Goal: Transaction & Acquisition: Purchase product/service

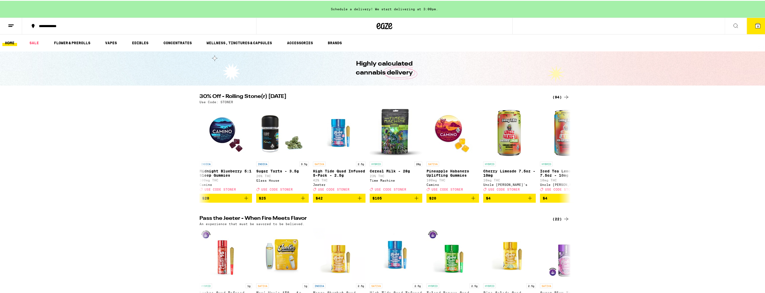
click at [380, 27] on icon at bounding box center [758, 25] width 5 height 5
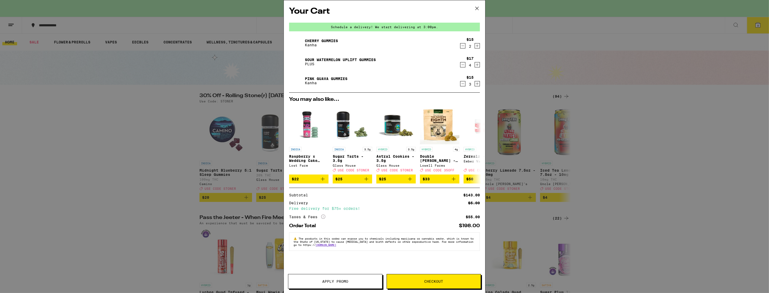
click at [380, 170] on div "Your Cart Schedule a delivery! We start delivering at 3:00pm. Cherry Gummies Ka…" at bounding box center [384, 146] width 769 height 293
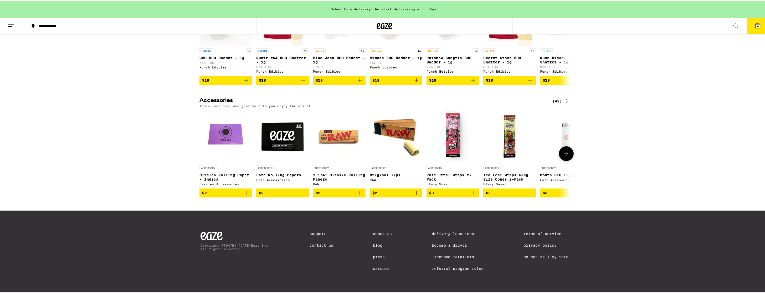
scroll to position [2148, 0]
click at [380, 153] on button at bounding box center [566, 152] width 15 height 15
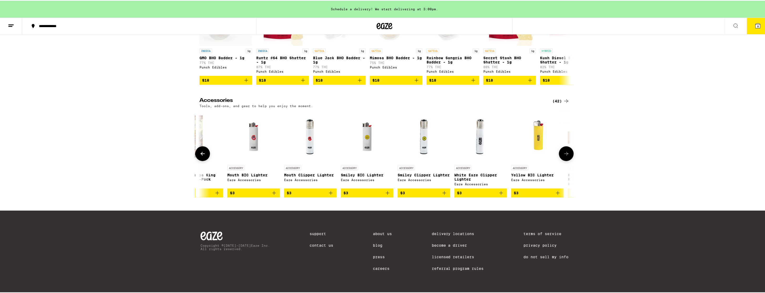
click at [380, 153] on button at bounding box center [566, 152] width 15 height 15
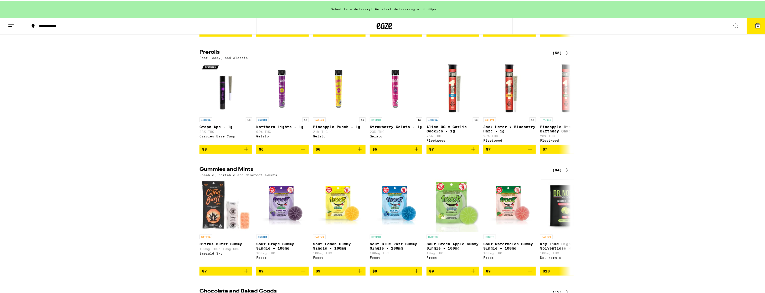
scroll to position [1255, 0]
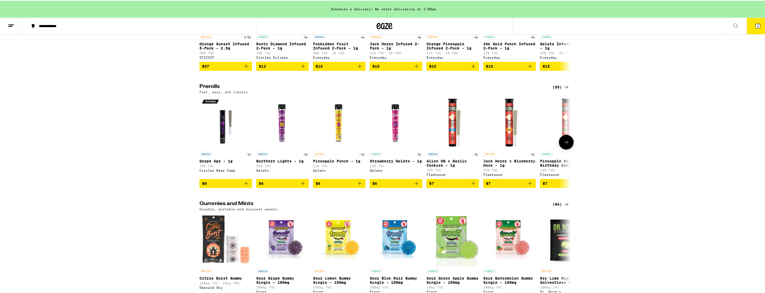
click at [380, 144] on icon at bounding box center [566, 141] width 6 height 6
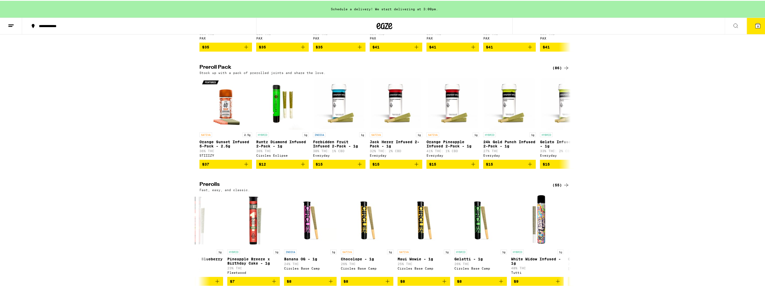
scroll to position [1149, 0]
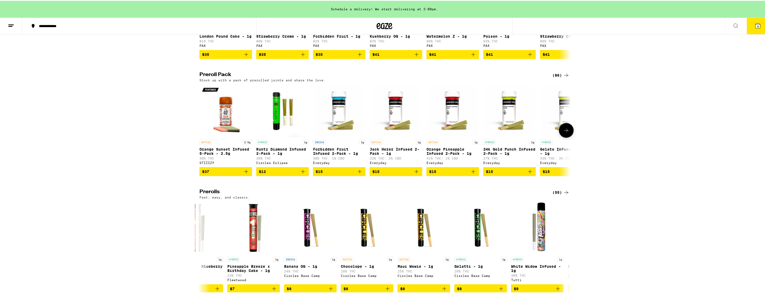
click at [380, 132] on icon at bounding box center [566, 129] width 6 height 6
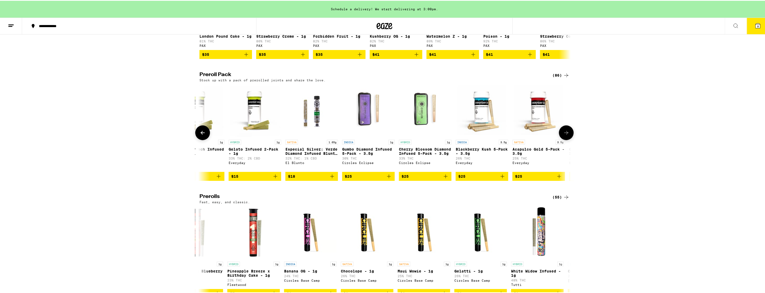
scroll to position [0, 313]
click at [380, 139] on button at bounding box center [566, 131] width 15 height 15
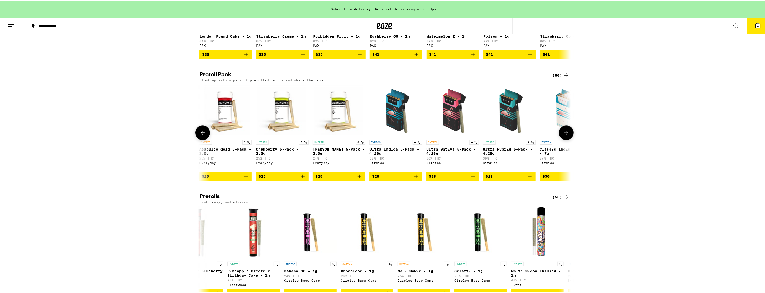
scroll to position [0, 626]
click at [380, 139] on button at bounding box center [566, 131] width 15 height 15
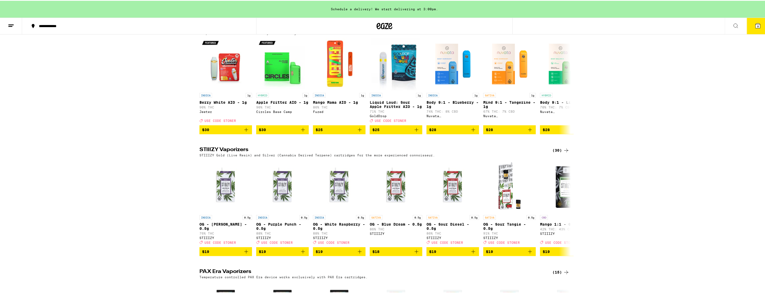
scroll to position [887, 0]
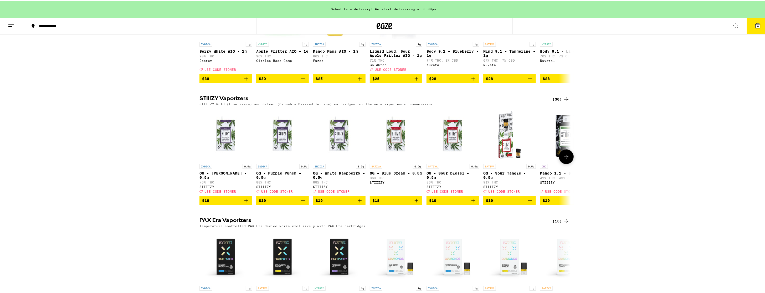
click at [380, 158] on icon at bounding box center [566, 156] width 4 height 4
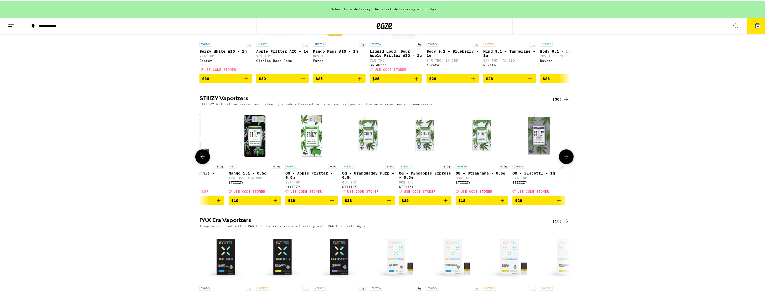
scroll to position [0, 313]
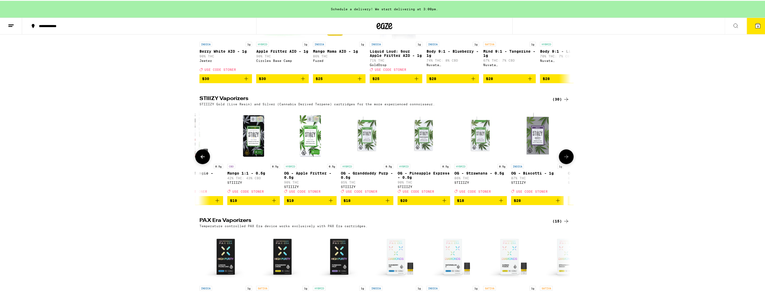
click at [380, 158] on icon at bounding box center [566, 156] width 4 height 4
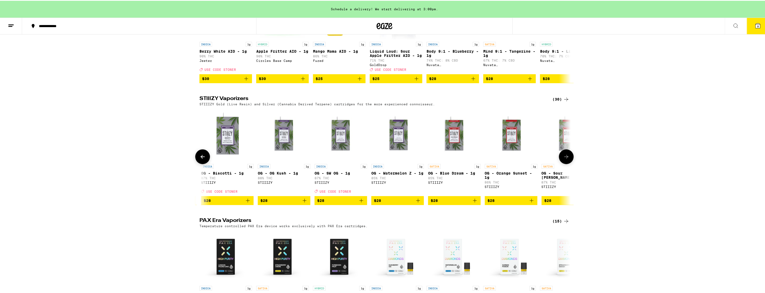
scroll to position [0, 626]
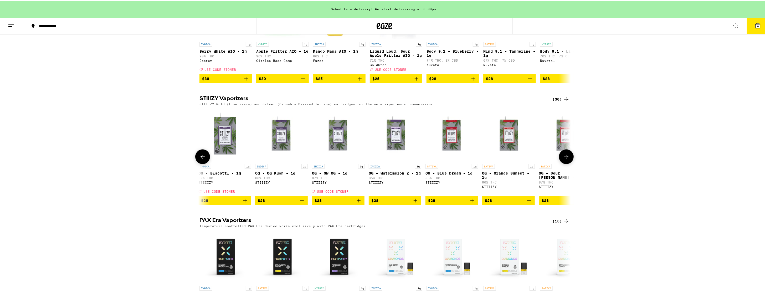
click at [380, 158] on icon at bounding box center [566, 156] width 4 height 4
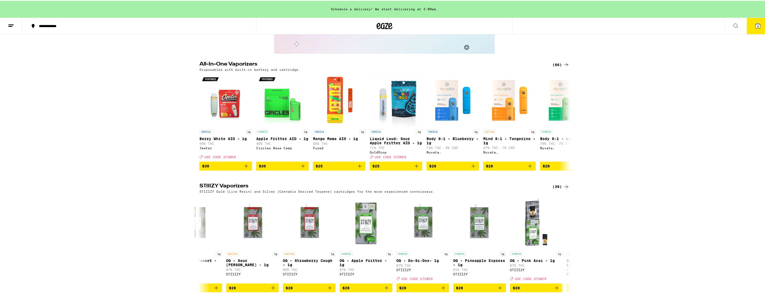
scroll to position [781, 0]
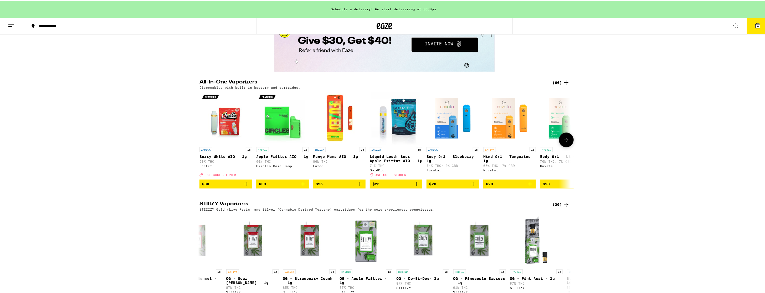
click at [380, 142] on icon at bounding box center [566, 139] width 6 height 6
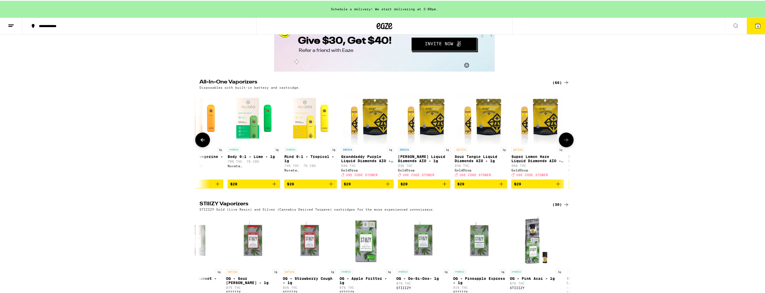
scroll to position [0, 313]
click at [380, 142] on icon at bounding box center [566, 139] width 6 height 6
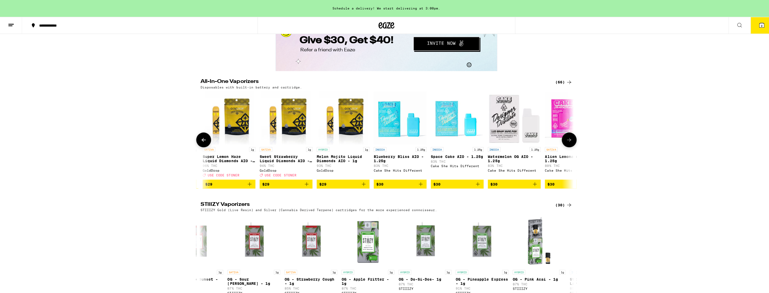
scroll to position [0, 626]
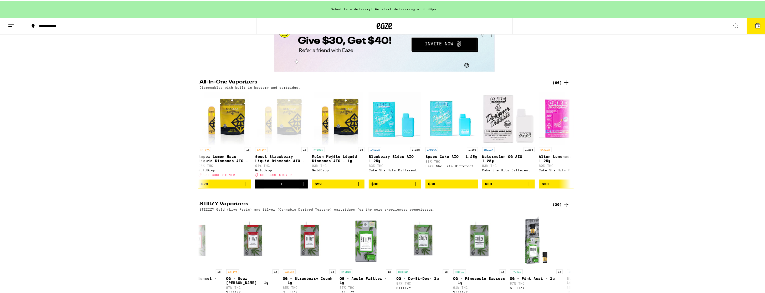
click at [380, 27] on icon at bounding box center [758, 25] width 5 height 5
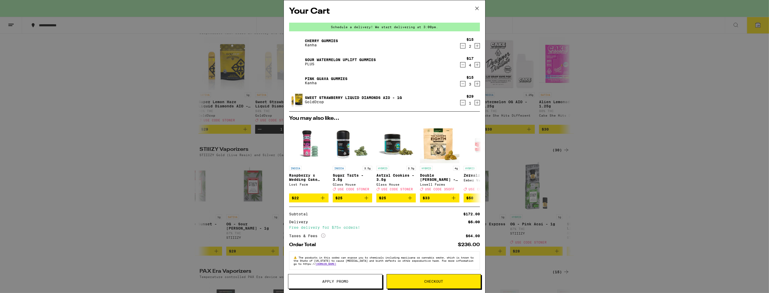
click at [380, 280] on span "Checkout" at bounding box center [433, 281] width 19 height 4
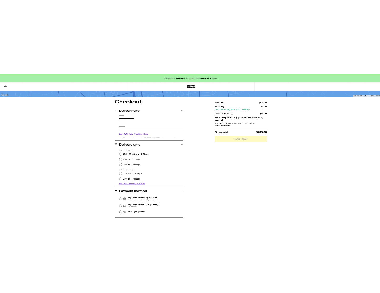
scroll to position [53, 0]
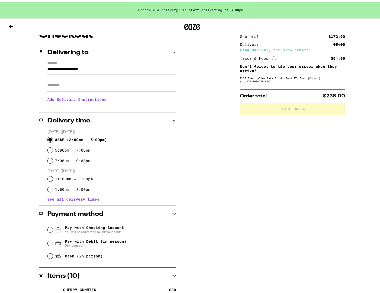
click at [49, 138] on input "ASAP ( 3:00pm - 5:00pm )" at bounding box center [50, 137] width 5 height 5
radio input "true"
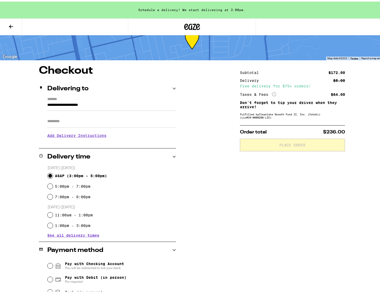
scroll to position [0, 0]
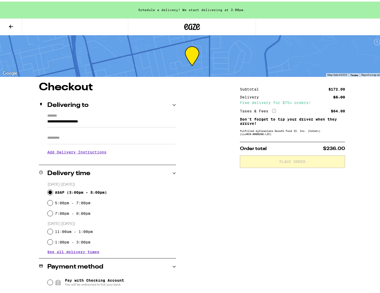
click at [218, 188] on div "**********" at bounding box center [192, 245] width 379 height 331
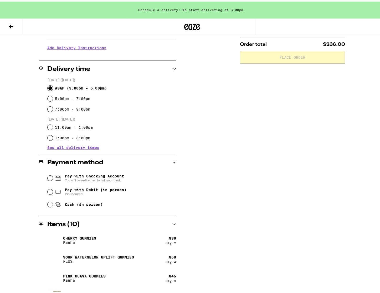
scroll to position [105, 0]
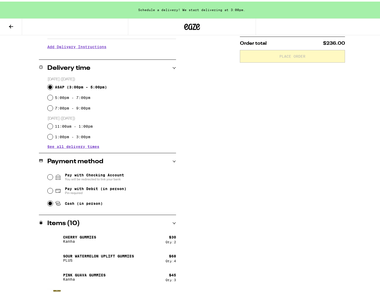
click at [49, 203] on input "Cash (in person)" at bounding box center [50, 201] width 5 height 5
radio input "true"
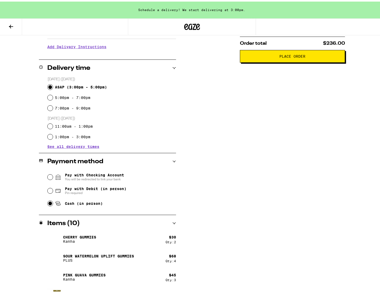
click at [292, 60] on button "Place Order" at bounding box center [292, 54] width 105 height 13
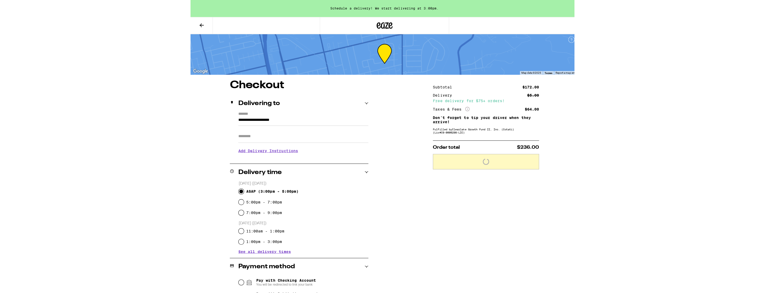
scroll to position [0, 0]
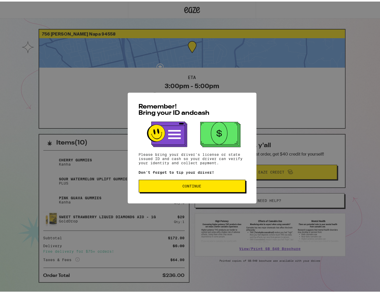
click at [215, 190] on button "Continue" at bounding box center [192, 184] width 107 height 13
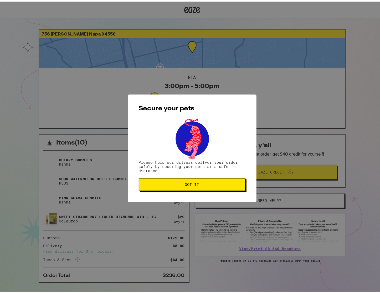
click at [212, 186] on button "Got it" at bounding box center [192, 182] width 107 height 13
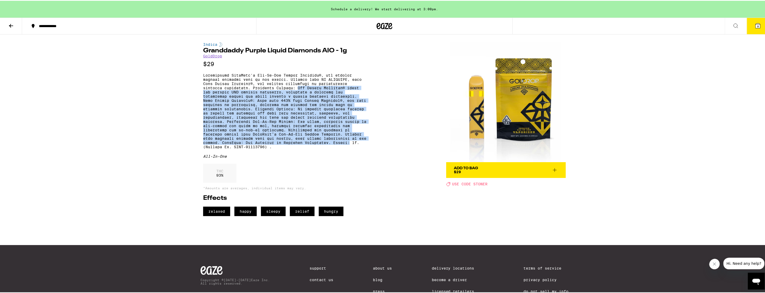
drag, startPoint x: 295, startPoint y: 91, endPoint x: 367, endPoint y: 154, distance: 95.6
click at [367, 154] on div "Indica Granddaddy Purple Liquid Diamonds AIO - 1g GoldDrop $29 All-In-One THC 9…" at bounding box center [384, 124] width 379 height 181
click at [352, 134] on p at bounding box center [284, 110] width 163 height 76
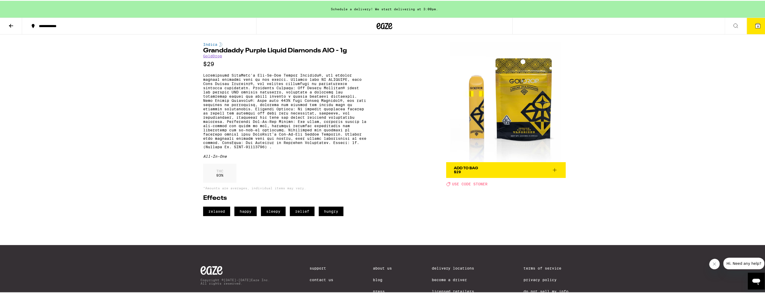
click at [217, 44] on div "Indica" at bounding box center [284, 44] width 163 height 4
click at [212, 44] on div "Indica" at bounding box center [284, 44] width 163 height 4
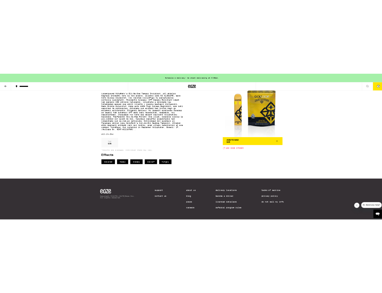
scroll to position [53, 0]
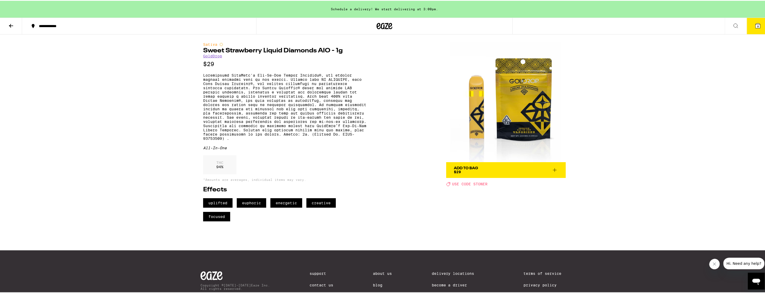
click at [496, 172] on span "Add To Bag $29" at bounding box center [506, 168] width 104 height 7
click at [448, 183] on icon at bounding box center [448, 183] width 4 height 4
drag, startPoint x: 471, startPoint y: 183, endPoint x: 489, endPoint y: 182, distance: 18.7
click at [489, 182] on div "Deal Created with Sketch. USE CODE [PERSON_NAME]" at bounding box center [506, 183] width 120 height 4
copy span "[PERSON_NAME]"
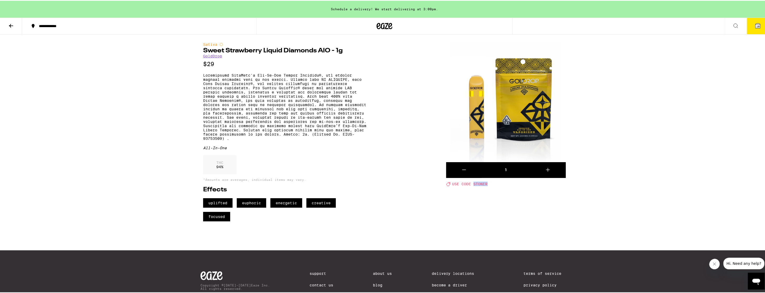
drag, startPoint x: 751, startPoint y: 25, endPoint x: 748, endPoint y: 27, distance: 3.7
click at [755, 25] on icon at bounding box center [758, 25] width 6 height 6
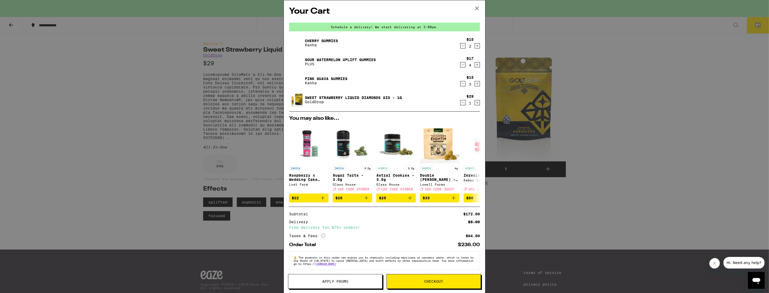
click at [359, 279] on span "Apply Promo" at bounding box center [335, 281] width 94 height 4
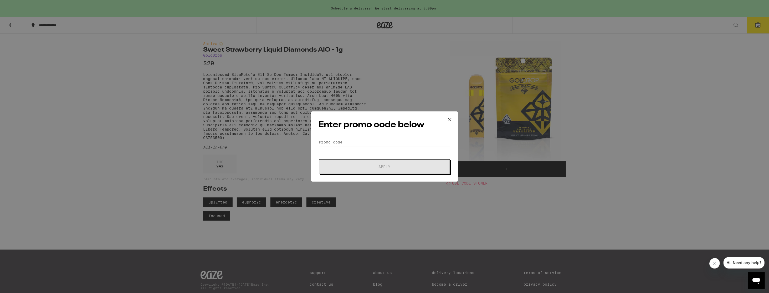
paste input "[PERSON_NAME]"
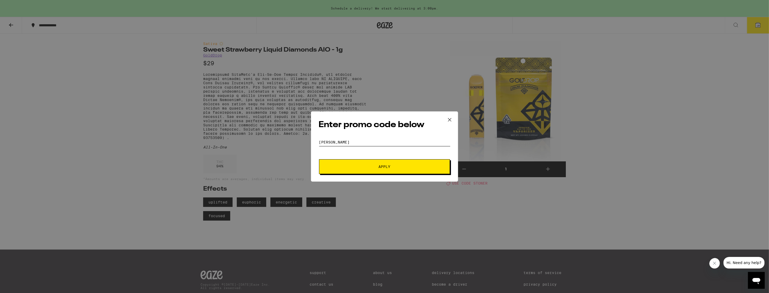
type input "[PERSON_NAME]"
click at [387, 163] on button "Apply" at bounding box center [384, 166] width 131 height 15
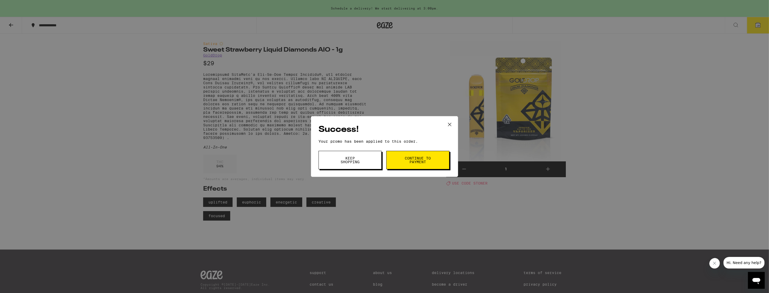
click at [408, 165] on button "Continue to payment" at bounding box center [417, 160] width 63 height 18
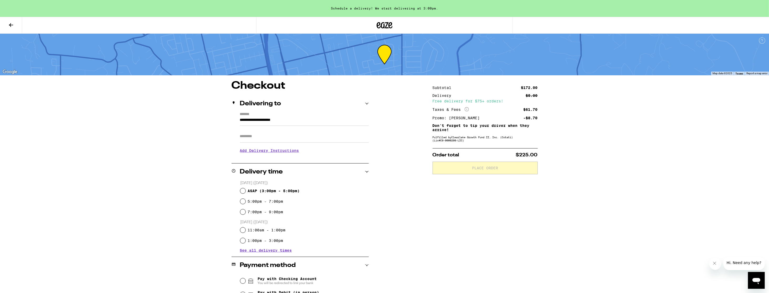
click at [268, 86] on h1 "Checkout" at bounding box center [300, 85] width 137 height 11
click at [10, 24] on icon at bounding box center [11, 25] width 4 height 4
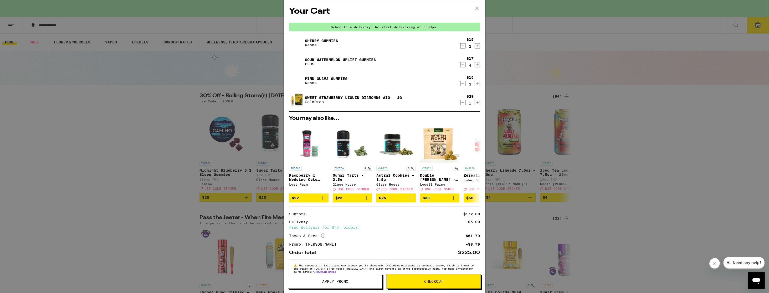
click at [462, 284] on button "Checkout" at bounding box center [434, 281] width 94 height 15
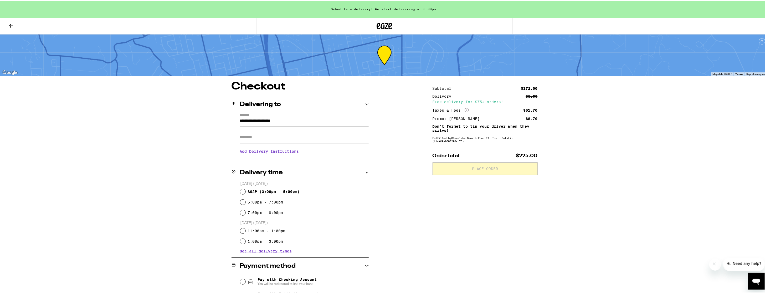
click at [521, 233] on div "Subtotal $172.00 Delivery $5.00 Free delivery for $75+ orders! Taxes & Fees Mor…" at bounding box center [485, 245] width 105 height 331
